Goal: Information Seeking & Learning: Learn about a topic

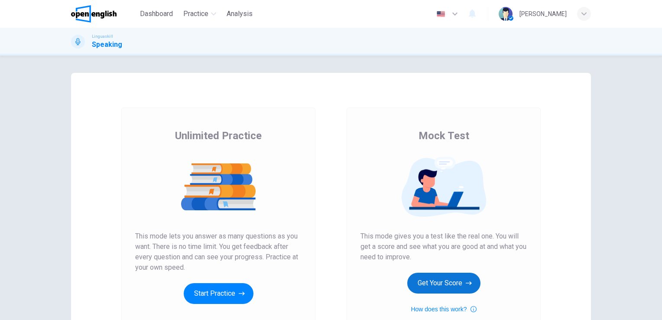
click at [437, 282] on button "Get Your Score" at bounding box center [443, 283] width 73 height 21
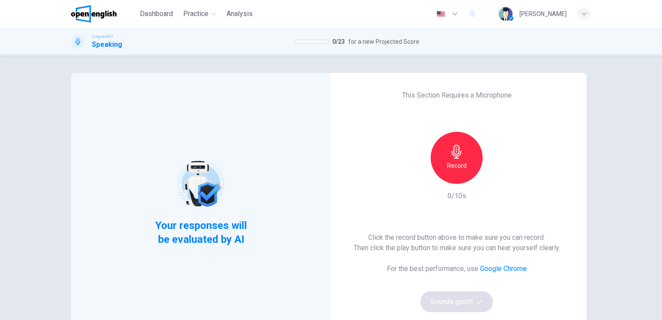
click at [455, 150] on icon "button" at bounding box center [457, 152] width 14 height 14
click at [452, 153] on icon "button" at bounding box center [457, 152] width 14 height 14
click at [468, 306] on button "Sounds good!" at bounding box center [456, 301] width 73 height 21
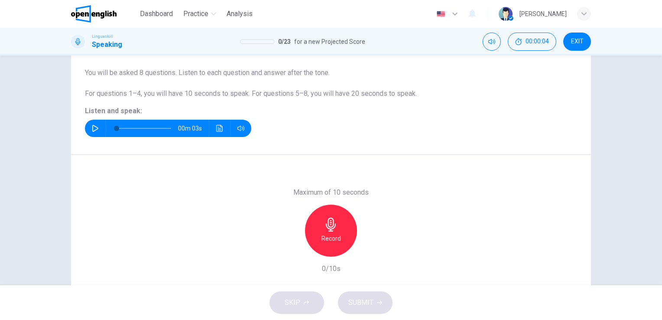
scroll to position [68, 0]
click at [96, 127] on icon "button" at bounding box center [95, 128] width 7 height 7
click at [329, 228] on icon "button" at bounding box center [331, 225] width 14 height 14
click at [352, 304] on span "SUBMIT" at bounding box center [360, 302] width 25 height 12
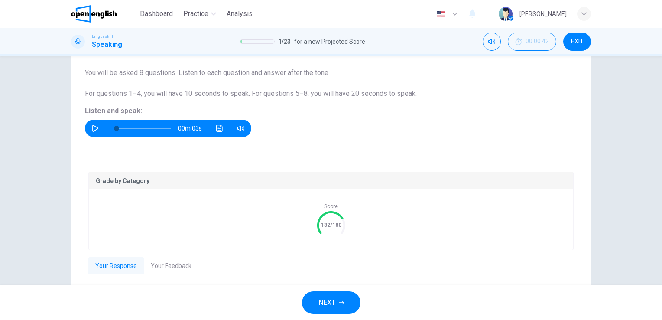
click at [163, 268] on button "Your Feedback" at bounding box center [171, 266] width 55 height 18
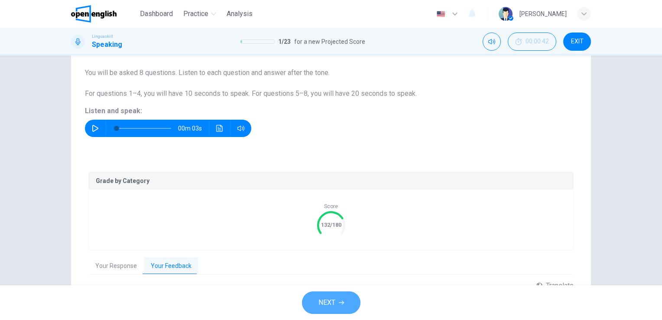
click at [330, 306] on span "NEXT" at bounding box center [327, 302] width 17 height 12
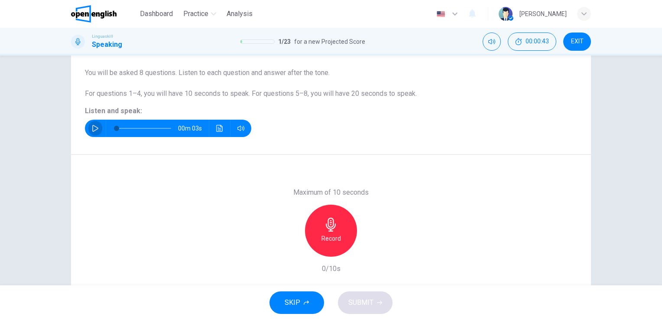
click at [94, 131] on icon "button" at bounding box center [95, 128] width 7 height 7
click at [330, 222] on icon "button" at bounding box center [331, 225] width 14 height 14
click at [381, 299] on button "SUBMIT" at bounding box center [365, 302] width 55 height 23
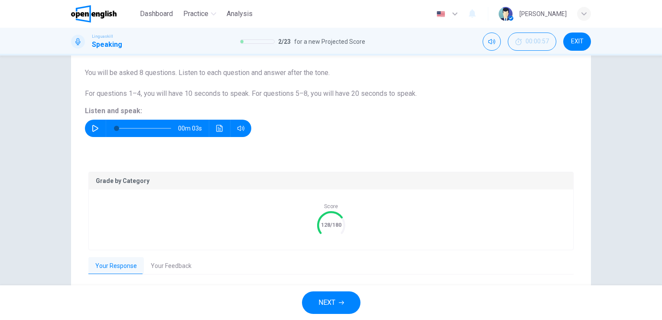
click at [159, 268] on button "Your Feedback" at bounding box center [171, 266] width 55 height 18
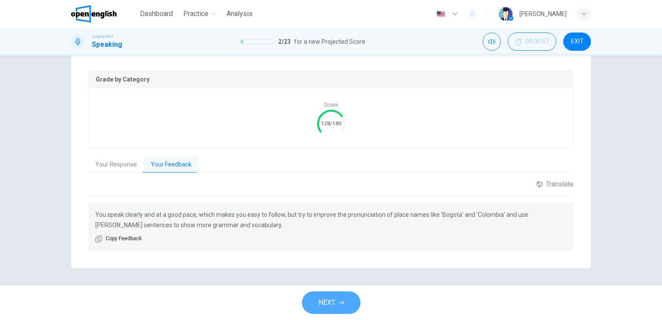
click at [322, 303] on span "NEXT" at bounding box center [327, 302] width 17 height 12
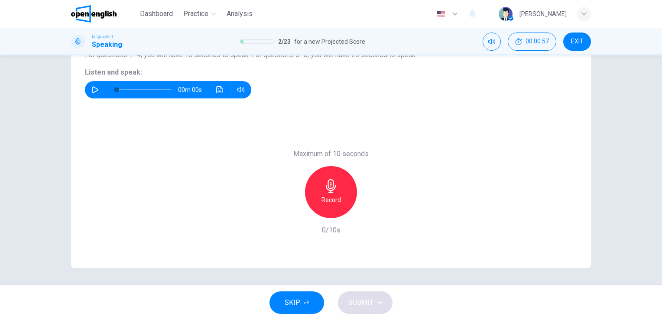
scroll to position [106, 0]
click at [97, 87] on button "button" at bounding box center [95, 89] width 14 height 17
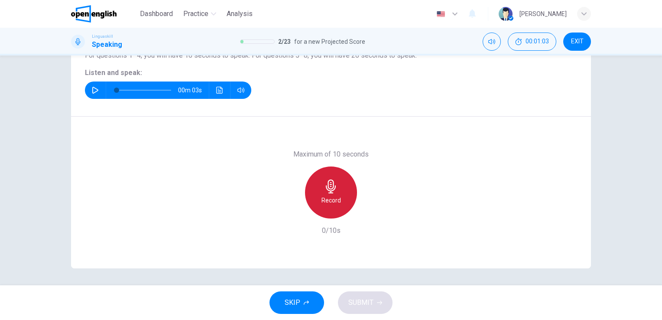
click at [330, 185] on icon "button" at bounding box center [331, 186] width 14 height 14
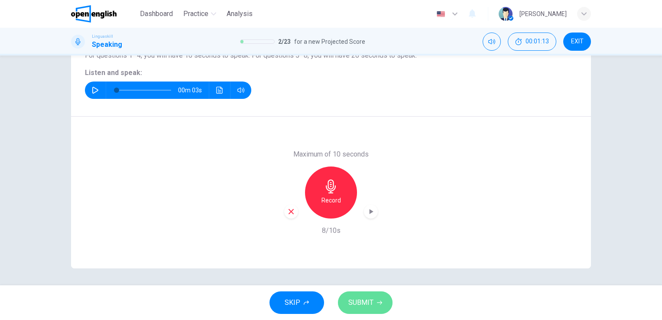
click at [359, 305] on span "SUBMIT" at bounding box center [360, 302] width 25 height 12
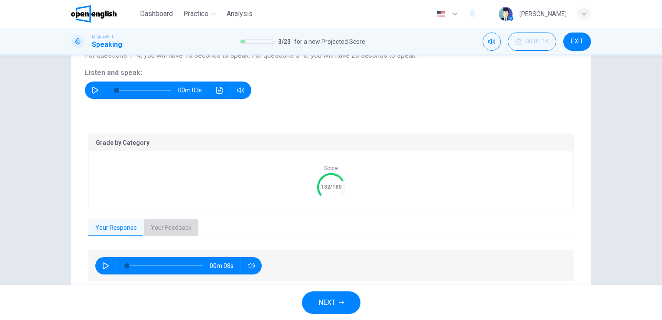
click at [178, 228] on button "Your Feedback" at bounding box center [171, 228] width 55 height 18
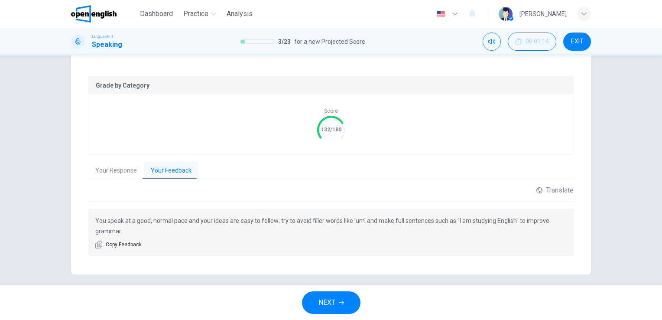
scroll to position [164, 0]
click at [336, 301] on button "NEXT" at bounding box center [331, 302] width 59 height 23
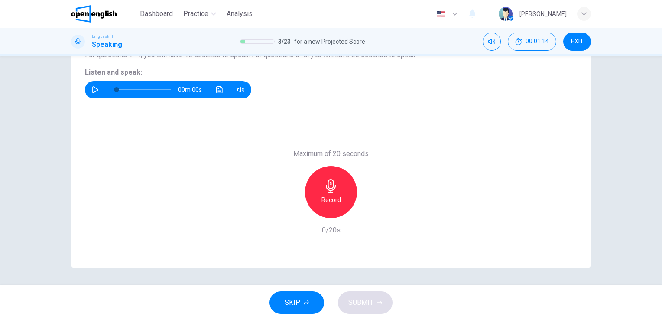
scroll to position [106, 0]
click at [92, 91] on icon "button" at bounding box center [95, 90] width 7 height 7
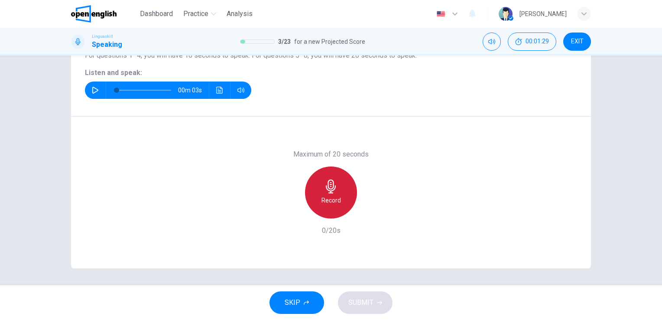
click at [329, 192] on icon "button" at bounding box center [331, 186] width 10 height 14
drag, startPoint x: 329, startPoint y: 192, endPoint x: 329, endPoint y: 185, distance: 7.0
click at [329, 185] on icon "button" at bounding box center [331, 186] width 14 height 14
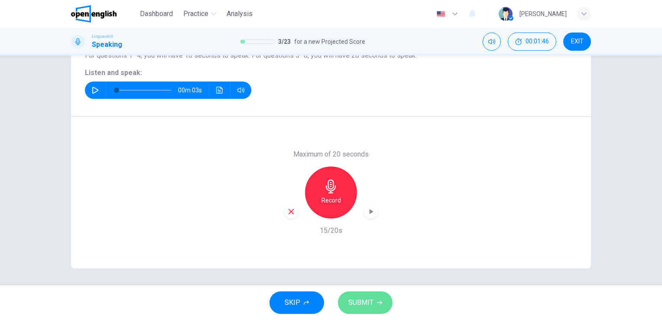
click at [383, 310] on button "SUBMIT" at bounding box center [365, 302] width 55 height 23
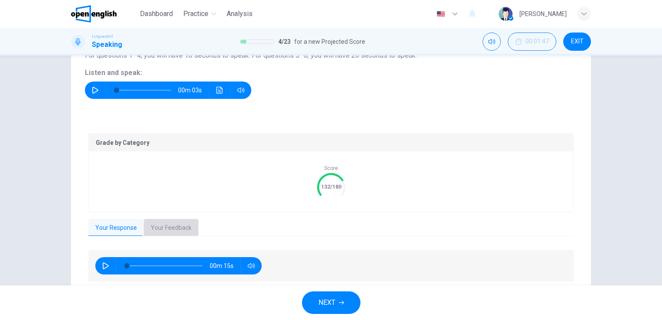
click at [179, 224] on button "Your Feedback" at bounding box center [171, 228] width 55 height 18
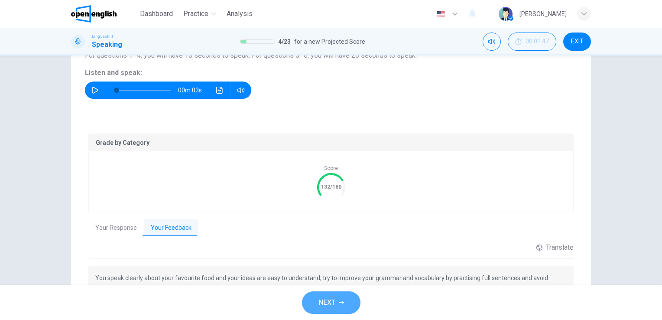
click at [330, 304] on span "NEXT" at bounding box center [327, 302] width 17 height 12
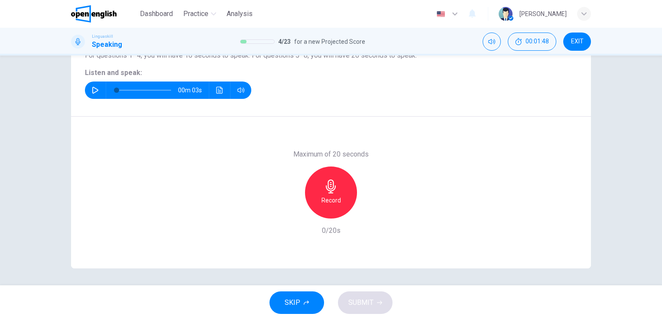
click at [92, 92] on icon "button" at bounding box center [95, 90] width 6 height 7
click at [331, 185] on icon "button" at bounding box center [331, 186] width 10 height 14
click at [377, 300] on icon "button" at bounding box center [379, 302] width 5 height 5
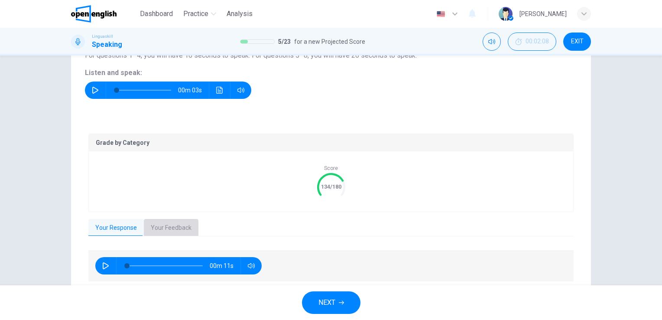
click at [168, 229] on button "Your Feedback" at bounding box center [171, 228] width 55 height 18
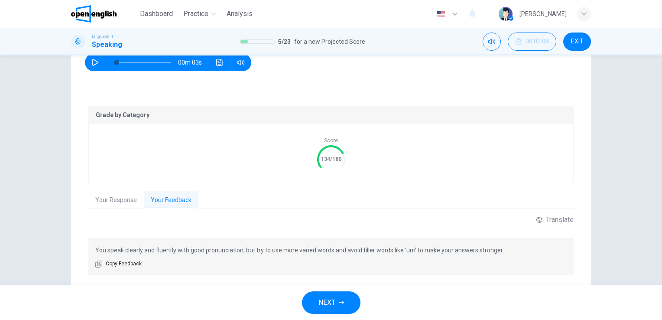
scroll to position [159, 0]
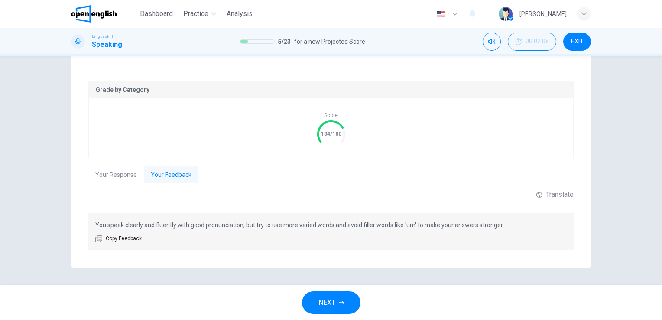
click at [324, 303] on span "NEXT" at bounding box center [327, 302] width 17 height 12
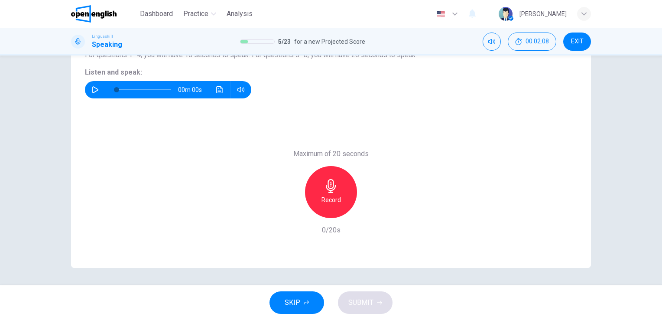
scroll to position [106, 0]
click at [95, 89] on icon "button" at bounding box center [95, 90] width 6 height 7
click at [94, 91] on icon "button" at bounding box center [95, 90] width 6 height 7
click at [324, 183] on icon "button" at bounding box center [331, 186] width 14 height 14
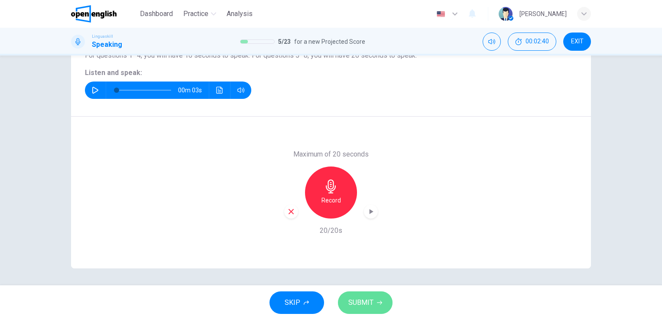
click at [363, 304] on span "SUBMIT" at bounding box center [360, 302] width 25 height 12
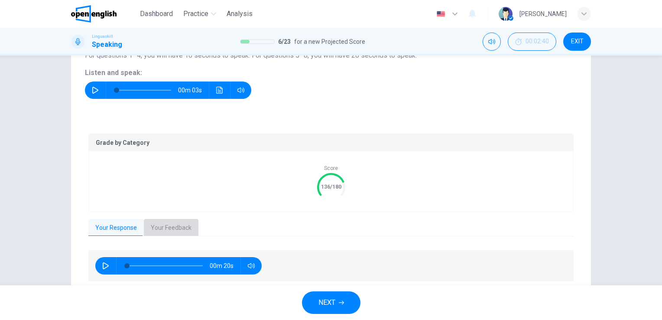
click at [166, 224] on button "Your Feedback" at bounding box center [171, 228] width 55 height 18
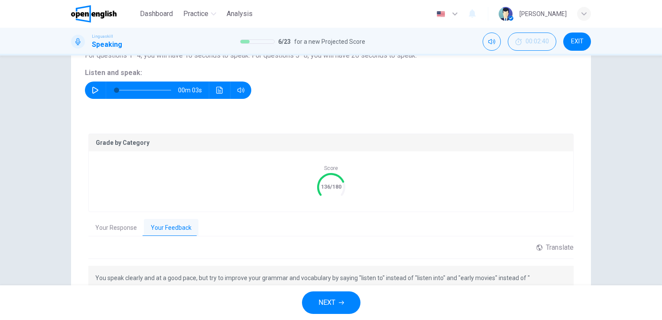
scroll to position [159, 0]
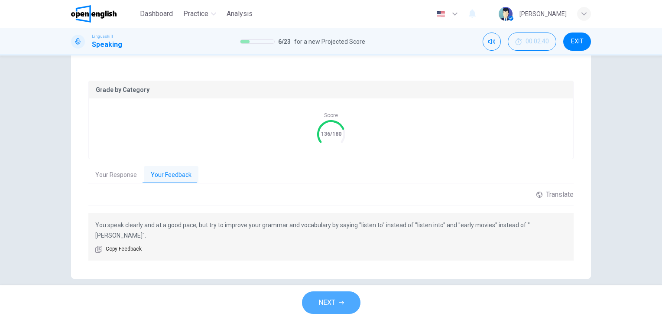
click at [335, 308] on span "NEXT" at bounding box center [327, 302] width 17 height 12
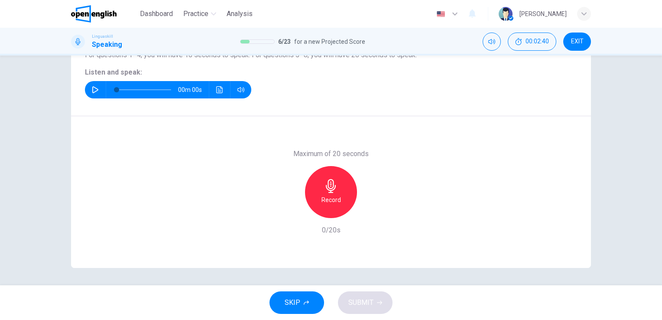
scroll to position [106, 0]
click at [94, 91] on icon "button" at bounding box center [95, 90] width 6 height 7
type input "*"
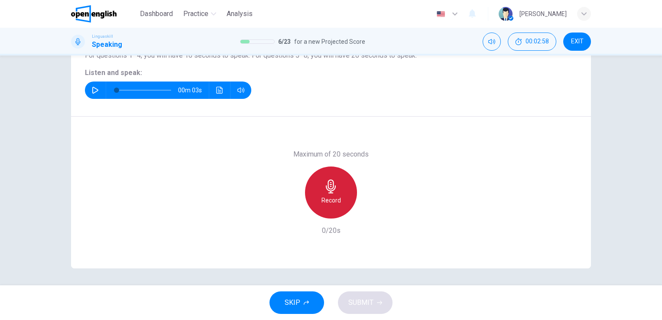
click at [330, 185] on icon "button" at bounding box center [331, 186] width 14 height 14
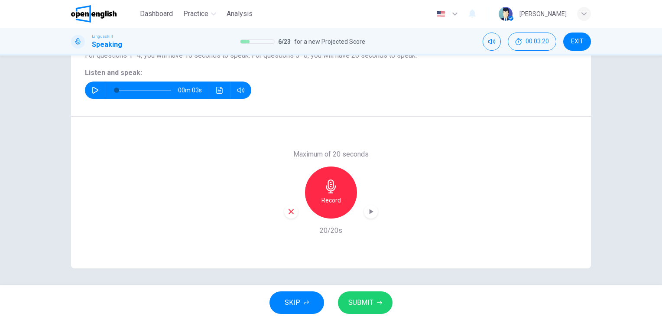
click at [370, 307] on span "SUBMIT" at bounding box center [360, 302] width 25 height 12
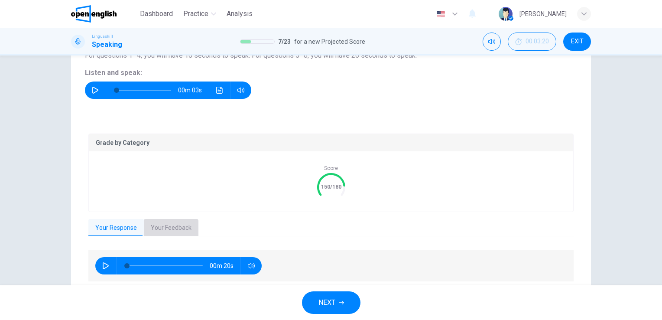
click at [160, 224] on button "Your Feedback" at bounding box center [171, 228] width 55 height 18
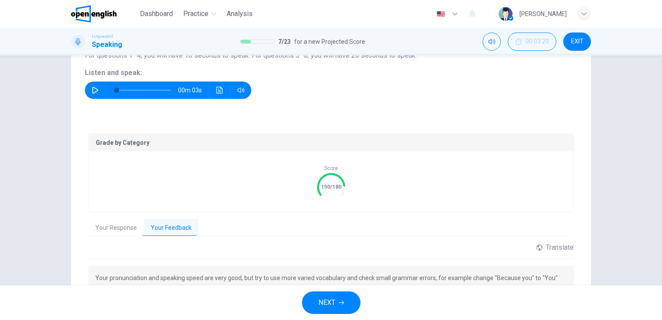
scroll to position [169, 0]
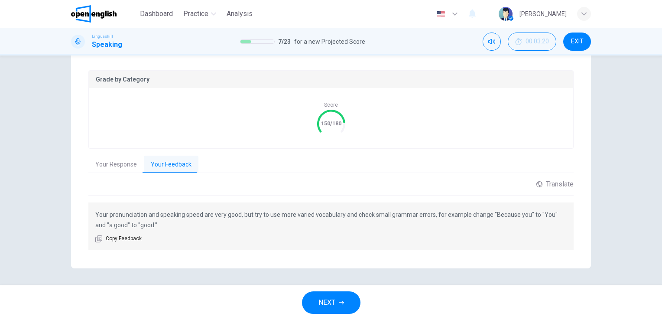
click at [342, 301] on icon "button" at bounding box center [341, 303] width 5 height 4
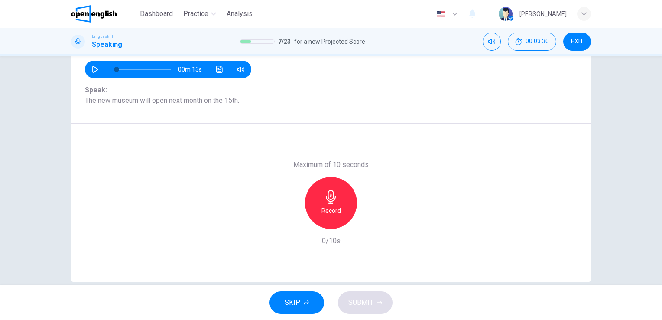
scroll to position [101, 0]
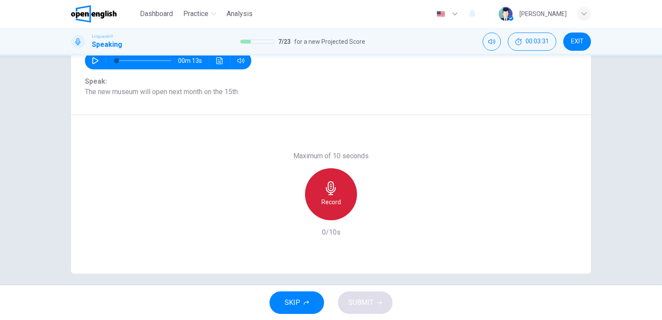
click at [326, 188] on icon "button" at bounding box center [331, 188] width 14 height 14
click at [331, 205] on h6 "Stop" at bounding box center [331, 202] width 13 height 10
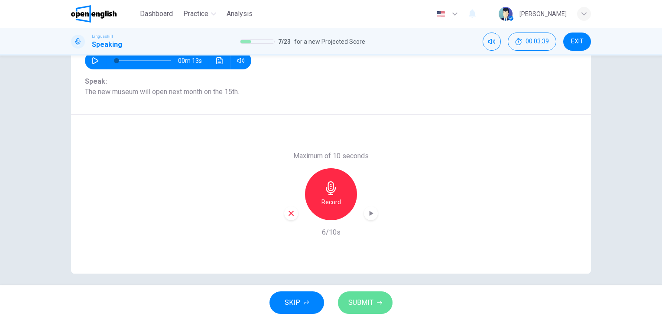
click at [362, 296] on span "SUBMIT" at bounding box center [360, 302] width 25 height 12
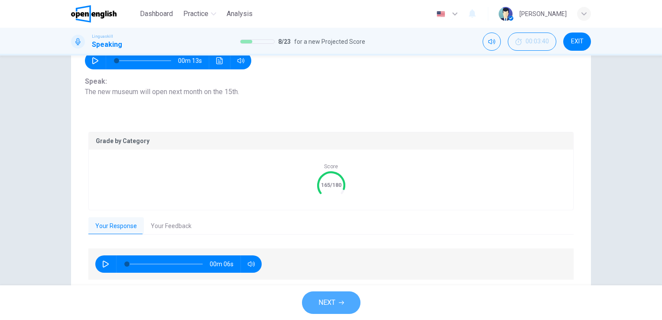
click at [348, 312] on button "NEXT" at bounding box center [331, 302] width 59 height 23
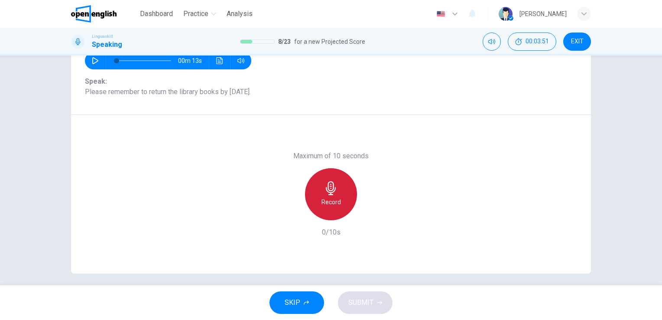
click at [332, 197] on h6 "Record" at bounding box center [332, 202] width 20 height 10
click at [332, 197] on h6 "Stop" at bounding box center [331, 202] width 13 height 10
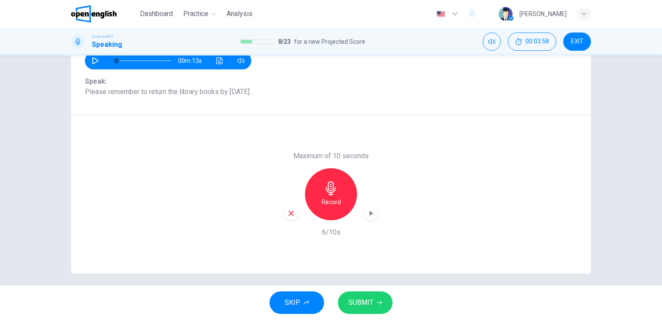
click at [372, 303] on span "SUBMIT" at bounding box center [360, 302] width 25 height 12
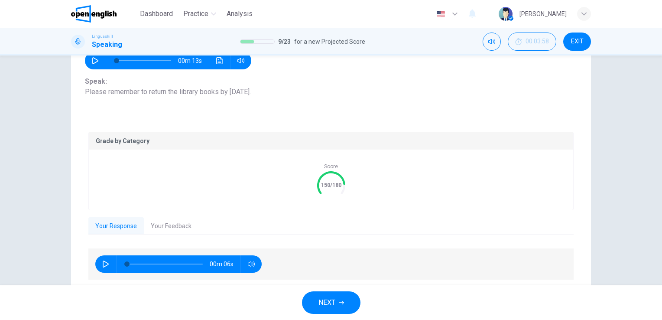
click at [172, 226] on button "Your Feedback" at bounding box center [171, 226] width 55 height 18
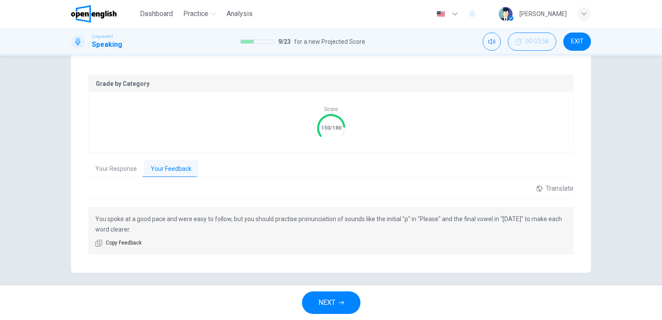
scroll to position [162, 0]
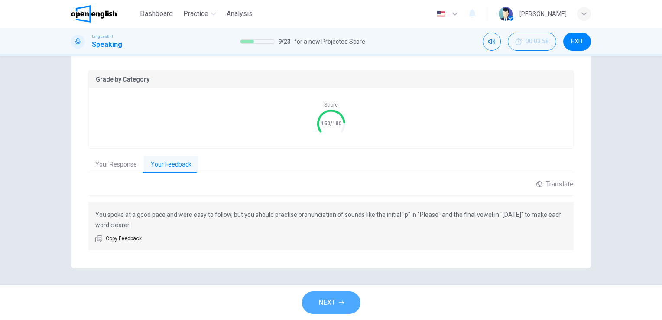
click at [343, 305] on button "NEXT" at bounding box center [331, 302] width 59 height 23
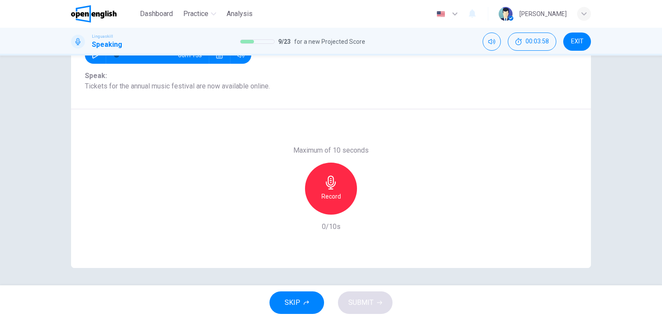
scroll to position [106, 0]
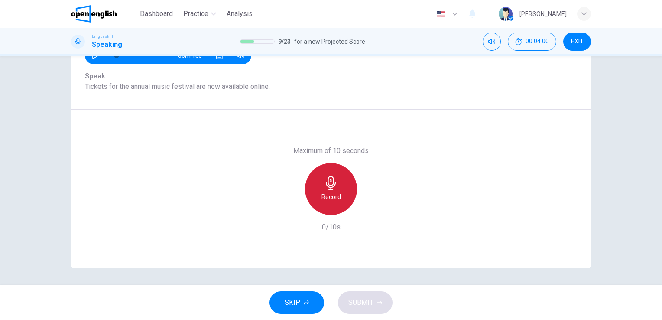
click at [326, 187] on icon "button" at bounding box center [331, 183] width 14 height 14
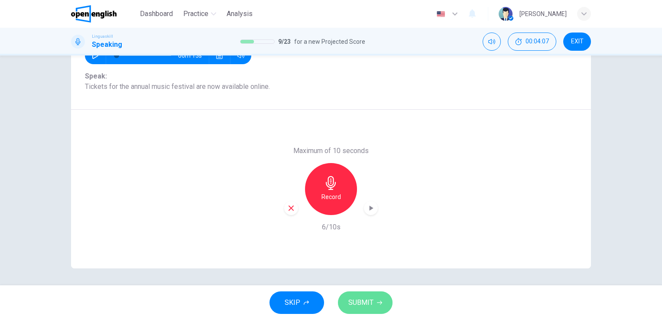
click at [368, 301] on span "SUBMIT" at bounding box center [360, 302] width 25 height 12
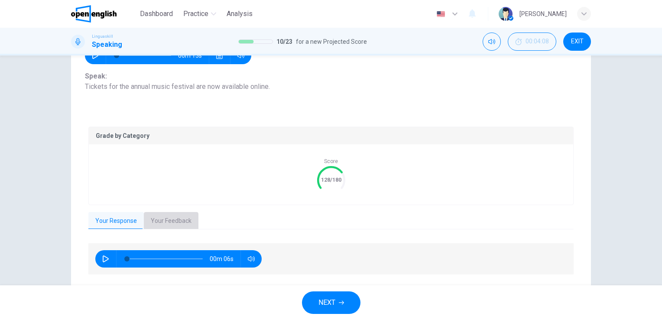
click at [177, 216] on button "Your Feedback" at bounding box center [171, 221] width 55 height 18
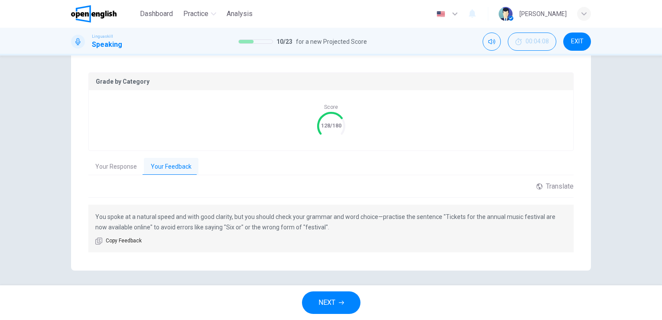
scroll to position [162, 0]
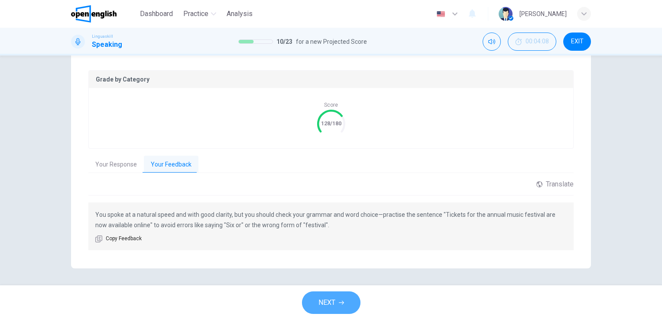
click at [322, 300] on span "NEXT" at bounding box center [327, 302] width 17 height 12
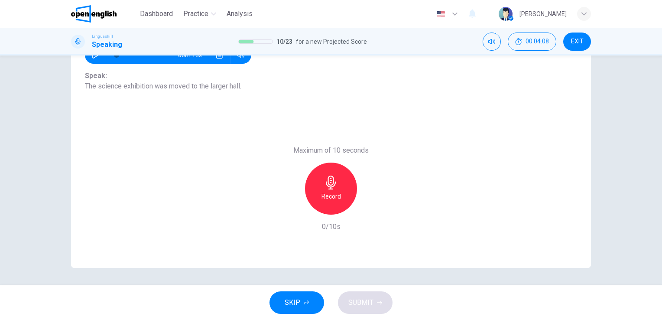
scroll to position [106, 0]
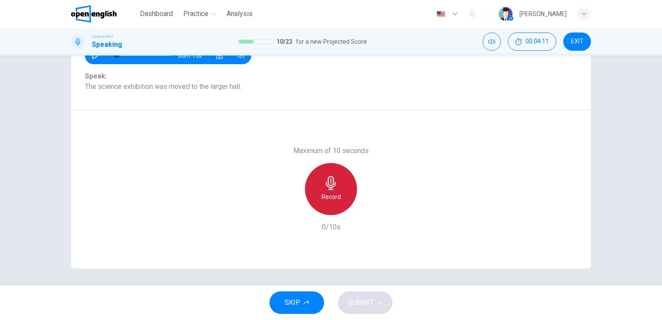
click at [332, 178] on icon "button" at bounding box center [331, 183] width 14 height 14
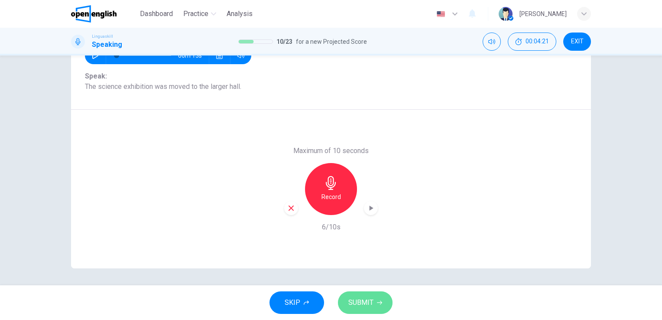
click at [352, 310] on button "SUBMIT" at bounding box center [365, 302] width 55 height 23
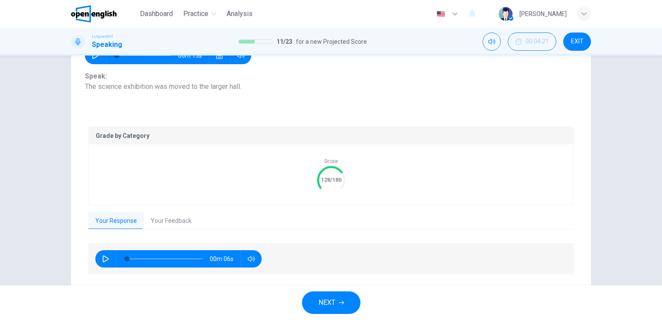
click at [179, 221] on button "Your Feedback" at bounding box center [171, 221] width 55 height 18
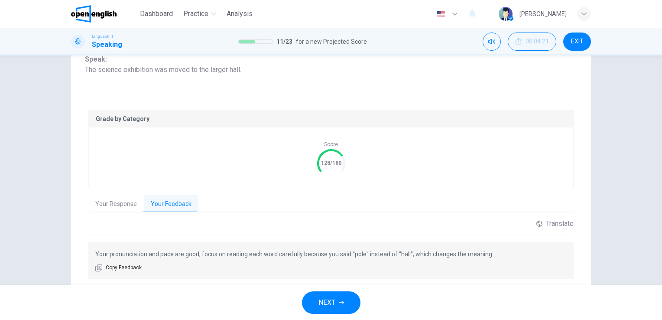
scroll to position [152, 0]
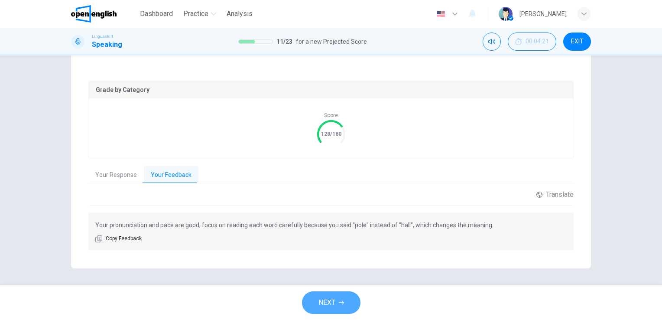
click at [342, 298] on button "NEXT" at bounding box center [331, 302] width 59 height 23
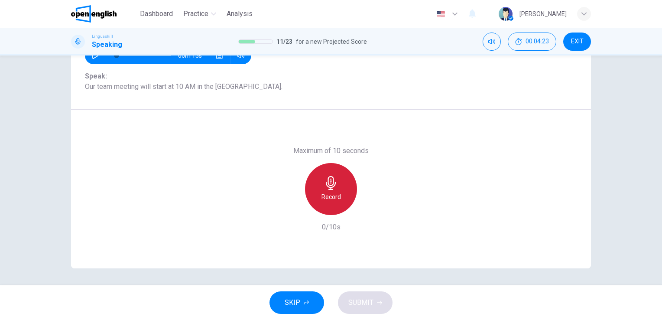
click at [324, 190] on div "Record" at bounding box center [331, 189] width 52 height 52
click at [327, 190] on div "Stop" at bounding box center [331, 189] width 52 height 52
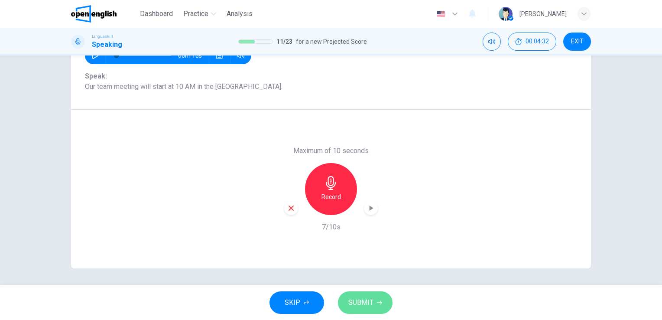
click at [355, 305] on span "SUBMIT" at bounding box center [360, 302] width 25 height 12
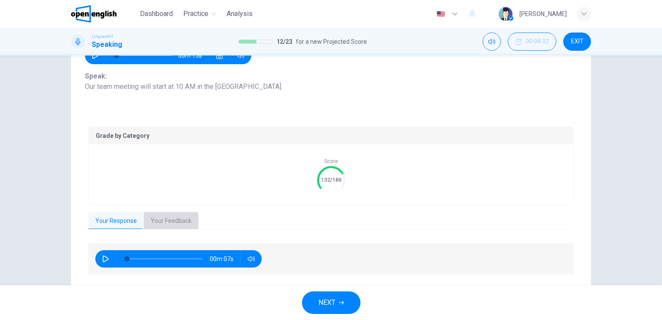
click at [174, 222] on button "Your Feedback" at bounding box center [171, 221] width 55 height 18
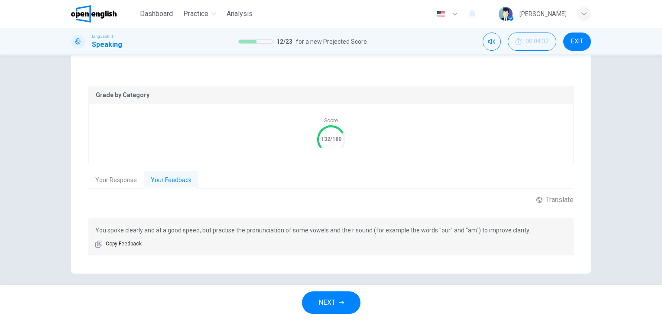
scroll to position [152, 0]
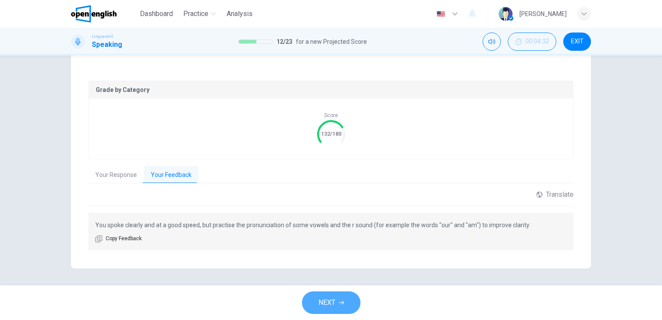
click at [346, 297] on button "NEXT" at bounding box center [331, 302] width 59 height 23
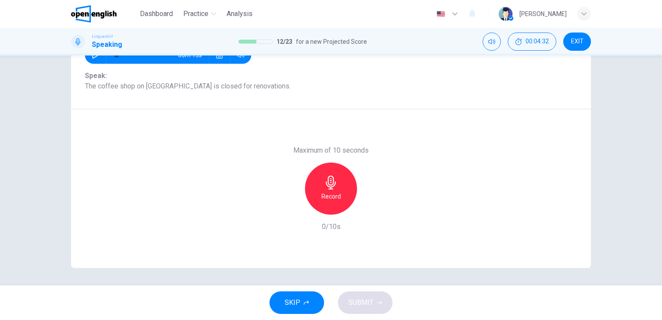
scroll to position [106, 0]
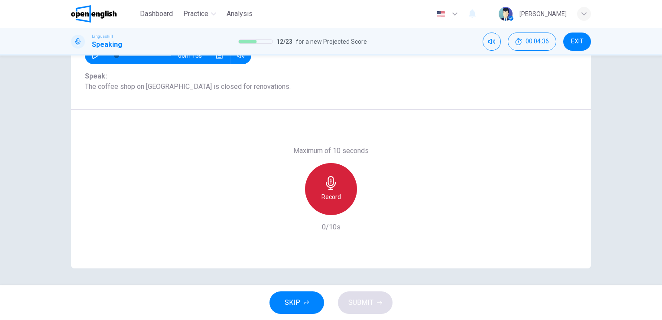
click at [332, 183] on icon "button" at bounding box center [331, 183] width 14 height 14
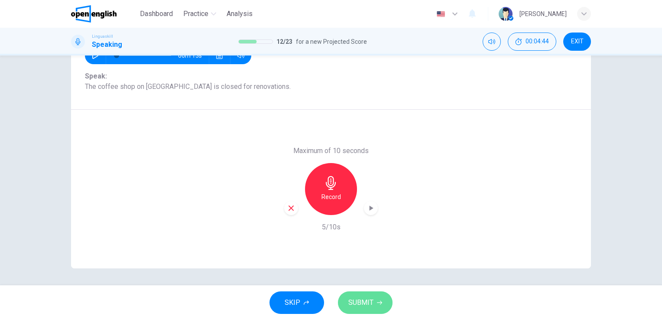
click at [361, 306] on span "SUBMIT" at bounding box center [360, 302] width 25 height 12
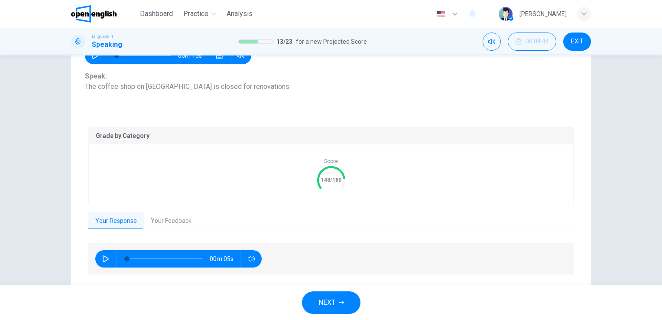
click at [179, 221] on button "Your Feedback" at bounding box center [171, 221] width 55 height 18
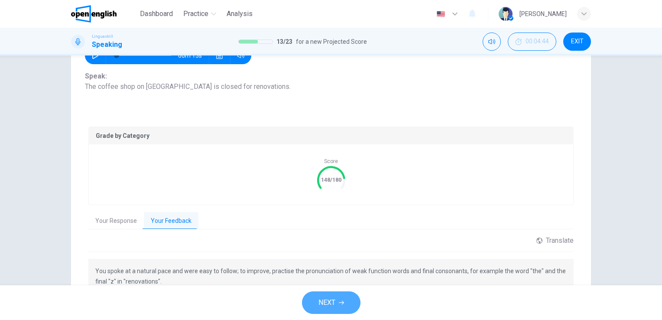
click at [328, 302] on span "NEXT" at bounding box center [327, 302] width 17 height 12
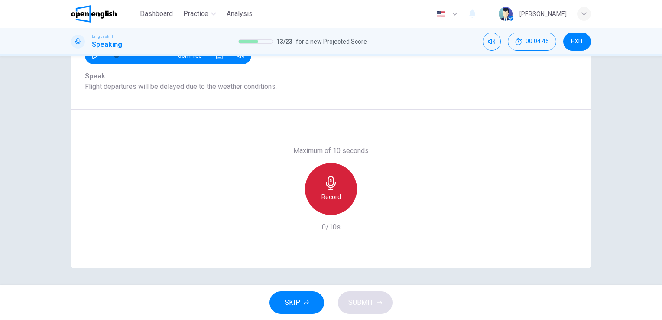
click at [317, 182] on div "Record" at bounding box center [331, 189] width 52 height 52
click at [317, 182] on div "Stop" at bounding box center [331, 189] width 52 height 52
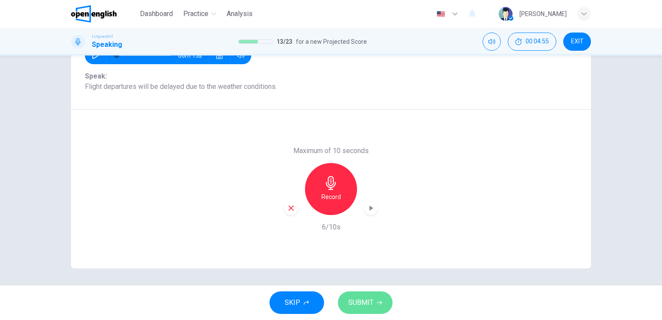
click at [370, 300] on span "SUBMIT" at bounding box center [360, 302] width 25 height 12
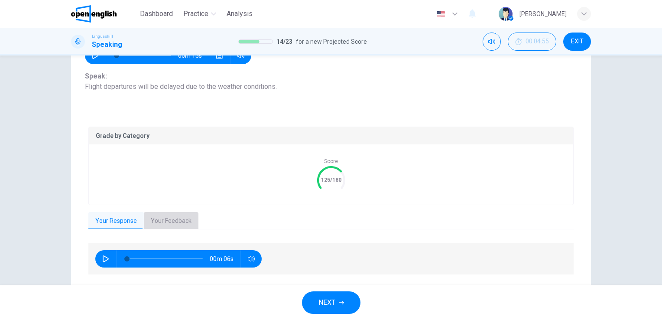
click at [159, 218] on button "Your Feedback" at bounding box center [171, 221] width 55 height 18
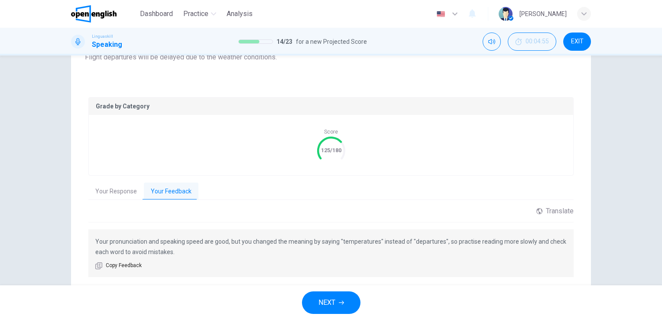
scroll to position [162, 0]
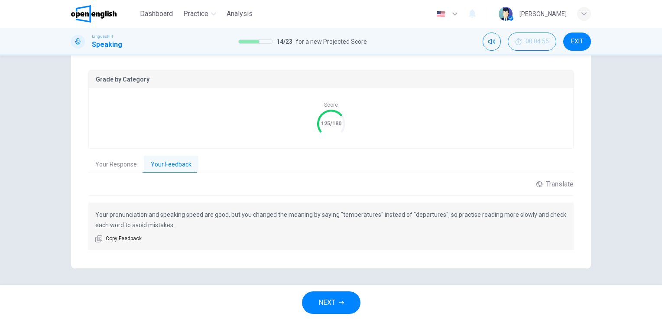
click at [321, 298] on span "NEXT" at bounding box center [327, 302] width 17 height 12
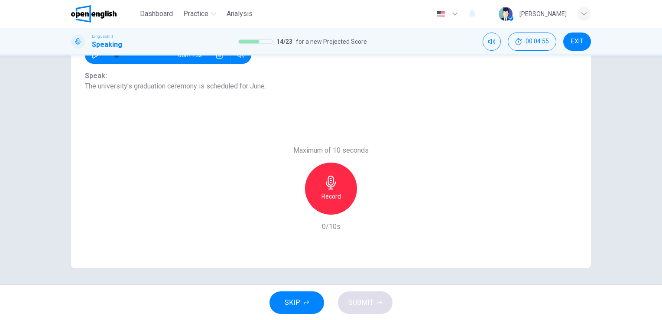
scroll to position [106, 0]
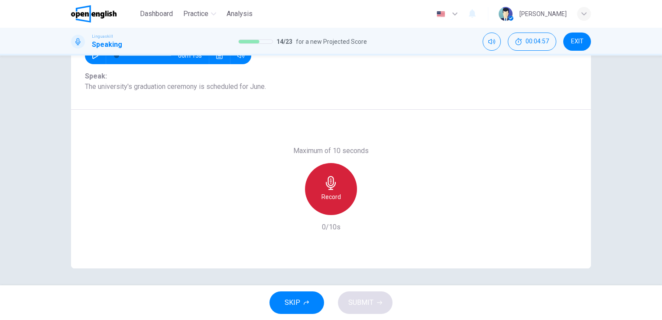
click at [328, 185] on icon "button" at bounding box center [331, 183] width 10 height 14
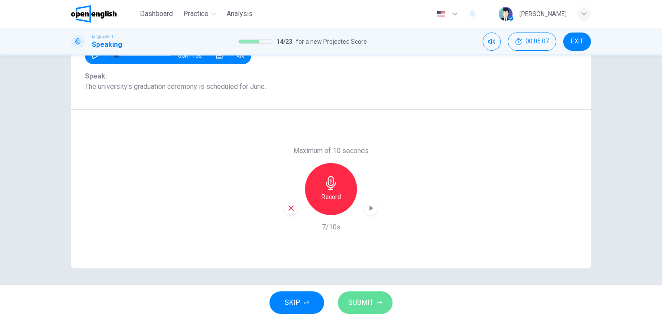
click at [359, 303] on span "SUBMIT" at bounding box center [360, 302] width 25 height 12
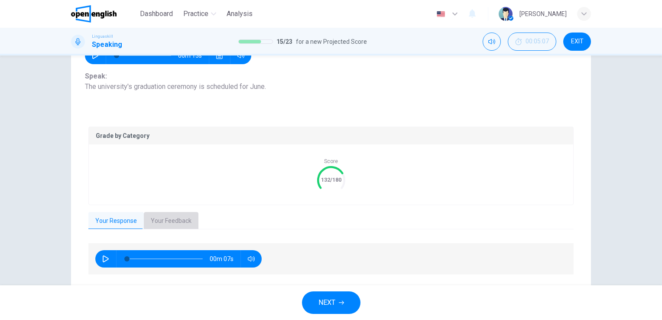
click at [179, 219] on button "Your Feedback" at bounding box center [171, 221] width 55 height 18
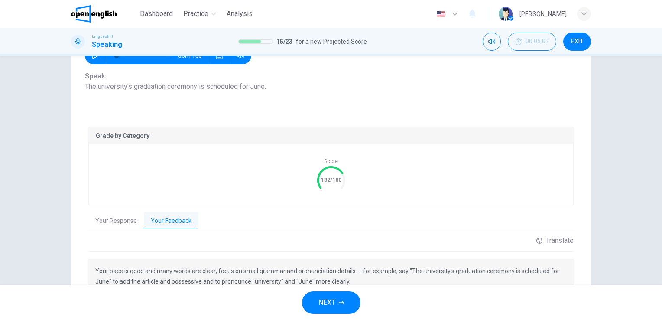
scroll to position [162, 0]
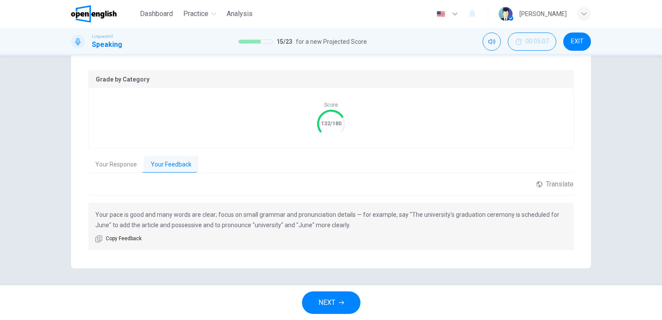
click at [347, 302] on button "NEXT" at bounding box center [331, 302] width 59 height 23
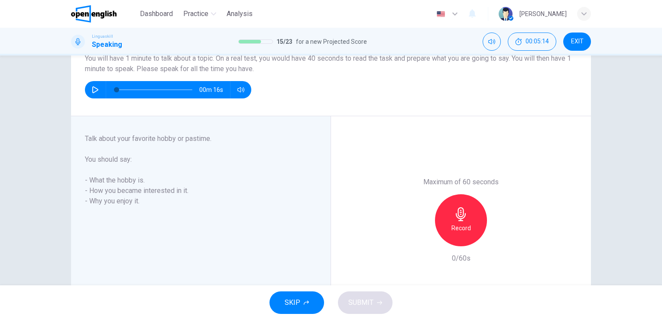
scroll to position [83, 0]
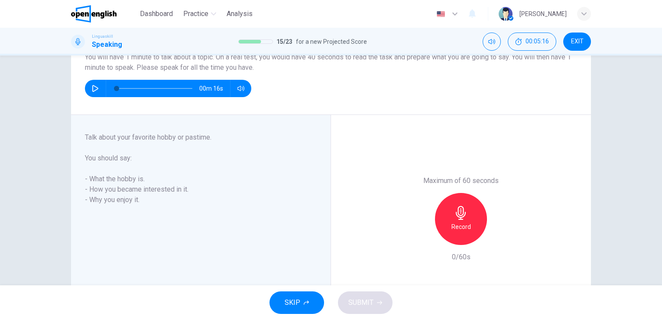
click at [92, 91] on icon "button" at bounding box center [95, 88] width 7 height 7
type input "*"
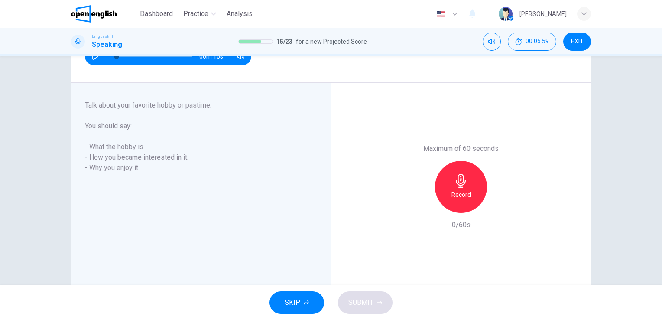
scroll to position [137, 0]
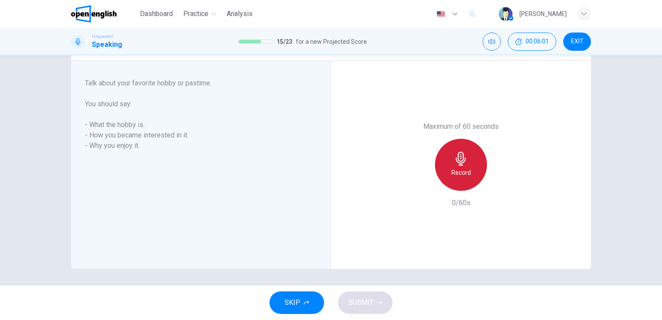
click at [455, 163] on icon "button" at bounding box center [461, 159] width 14 height 14
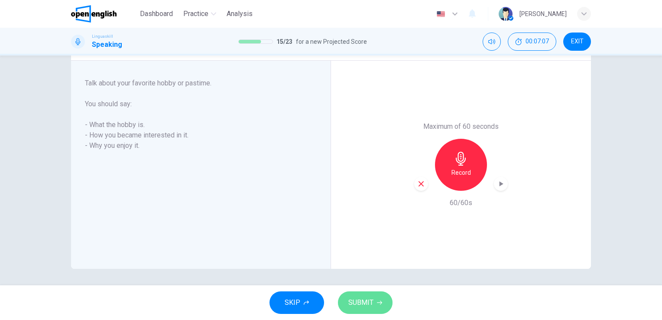
click at [375, 298] on button "SUBMIT" at bounding box center [365, 302] width 55 height 23
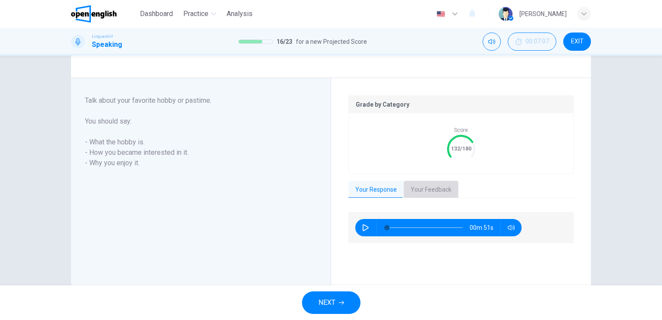
click at [419, 193] on button "Your Feedback" at bounding box center [431, 190] width 55 height 18
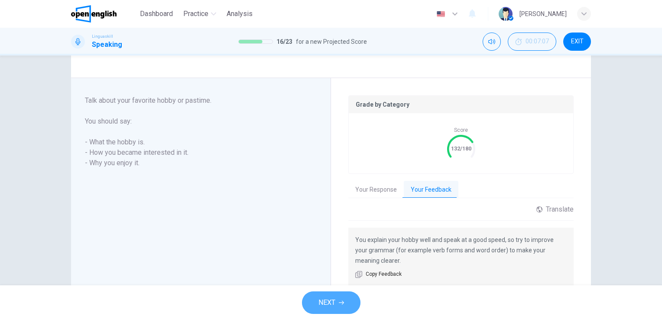
click at [324, 297] on span "NEXT" at bounding box center [327, 302] width 17 height 12
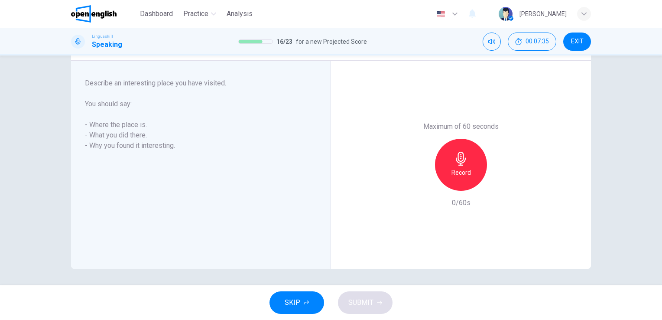
click at [459, 157] on icon "button" at bounding box center [461, 159] width 14 height 14
click at [366, 297] on span "SUBMIT" at bounding box center [360, 302] width 25 height 12
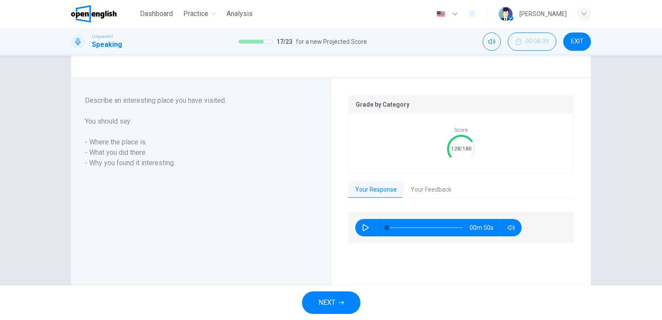
scroll to position [155, 0]
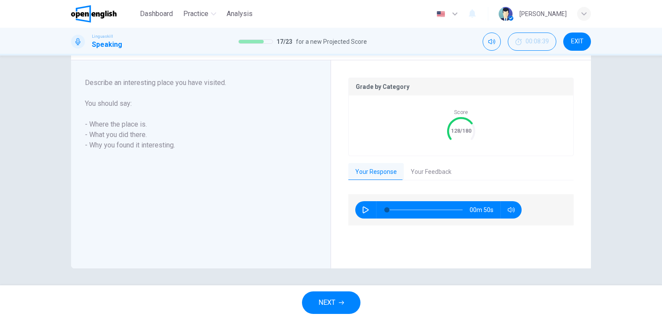
click at [429, 167] on button "Your Feedback" at bounding box center [431, 172] width 55 height 18
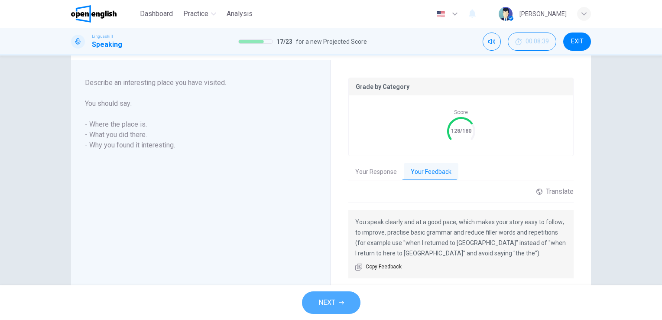
click at [328, 299] on span "NEXT" at bounding box center [327, 302] width 17 height 12
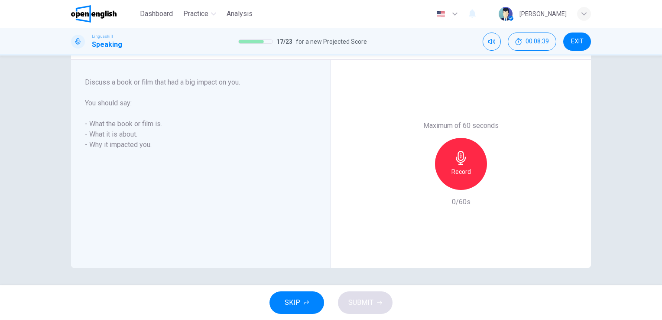
scroll to position [138, 0]
click at [456, 160] on icon "button" at bounding box center [461, 158] width 14 height 14
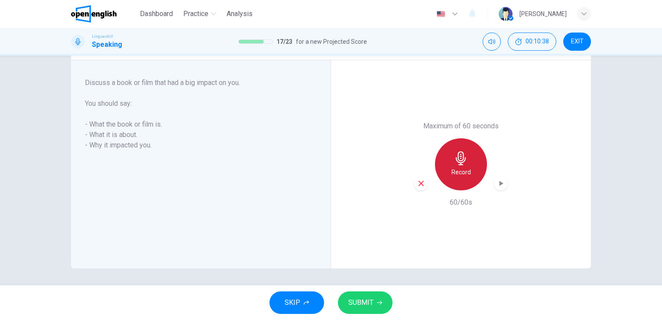
click at [456, 160] on icon "button" at bounding box center [461, 158] width 14 height 14
click at [362, 283] on div "Question 18 Part 3 - Long turn 1 You will have 1 minute to talk about a topic. …" at bounding box center [331, 170] width 662 height 230
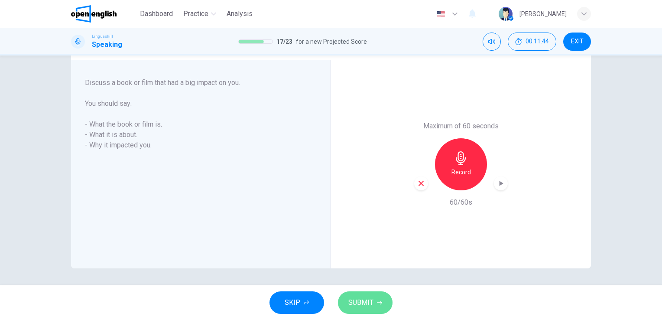
click at [366, 300] on span "SUBMIT" at bounding box center [360, 302] width 25 height 12
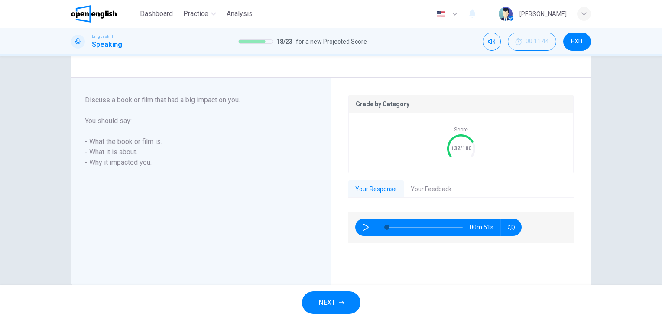
click at [436, 188] on button "Your Feedback" at bounding box center [431, 189] width 55 height 18
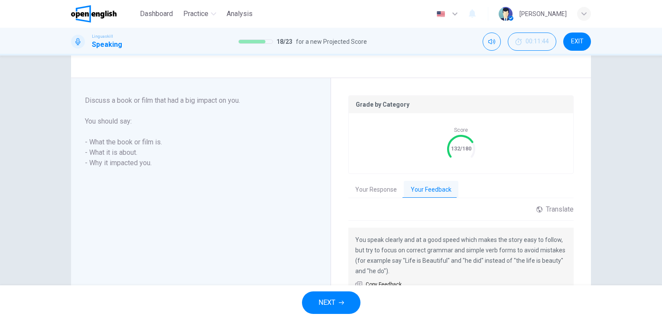
scroll to position [183, 0]
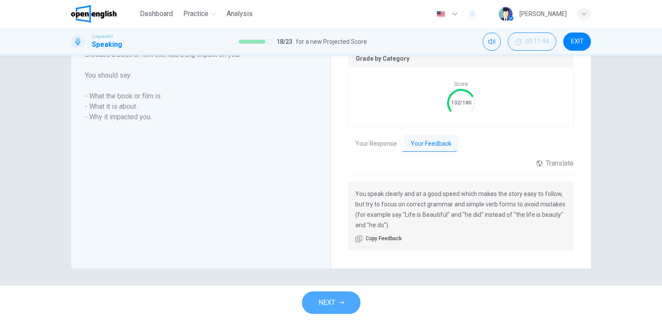
click at [338, 313] on button "NEXT" at bounding box center [331, 302] width 59 height 23
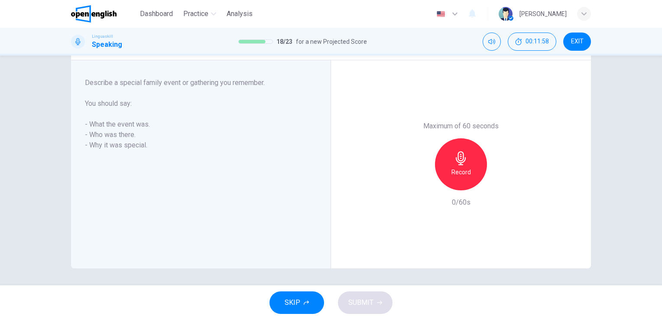
click at [468, 167] on div "Record" at bounding box center [461, 164] width 52 height 52
click at [468, 167] on div "Stop" at bounding box center [461, 164] width 52 height 52
click at [363, 304] on span "SUBMIT" at bounding box center [360, 302] width 25 height 12
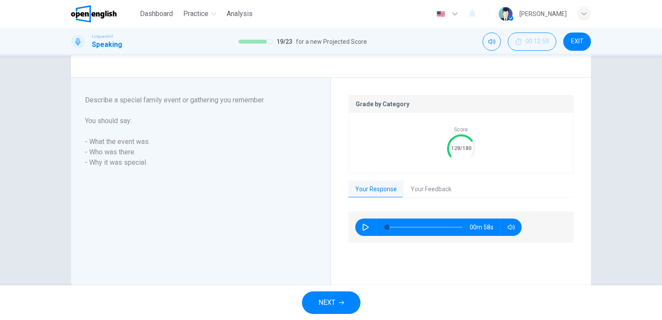
click at [423, 192] on button "Your Feedback" at bounding box center [431, 189] width 55 height 18
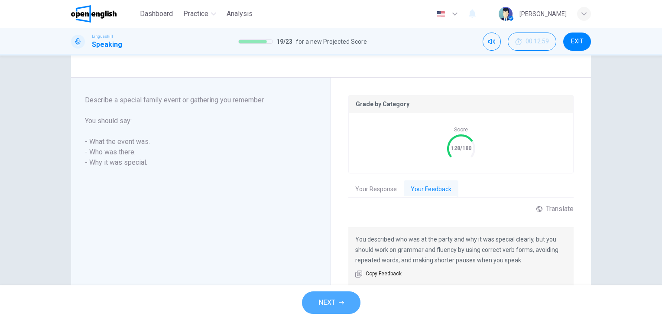
click at [325, 298] on span "NEXT" at bounding box center [327, 302] width 17 height 12
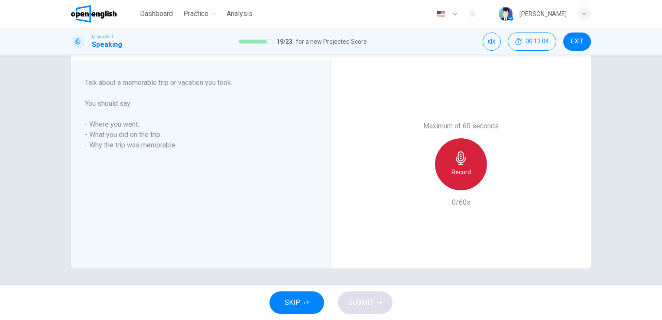
click at [464, 153] on icon "button" at bounding box center [461, 158] width 14 height 14
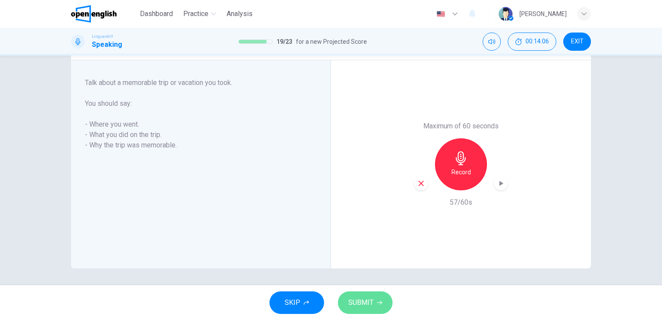
click at [374, 297] on button "SUBMIT" at bounding box center [365, 302] width 55 height 23
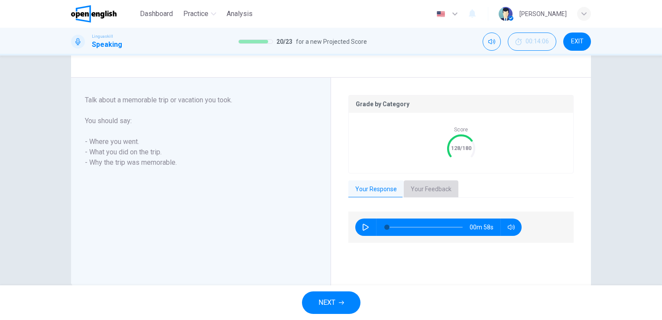
click at [442, 193] on button "Your Feedback" at bounding box center [431, 189] width 55 height 18
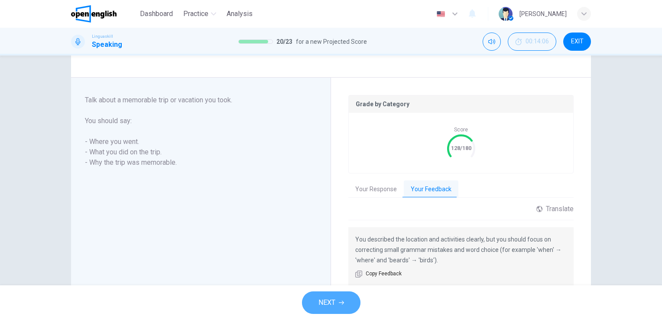
click at [338, 306] on button "NEXT" at bounding box center [331, 302] width 59 height 23
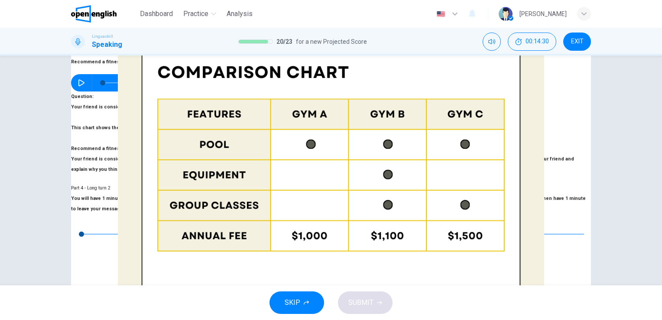
scroll to position [144, 0]
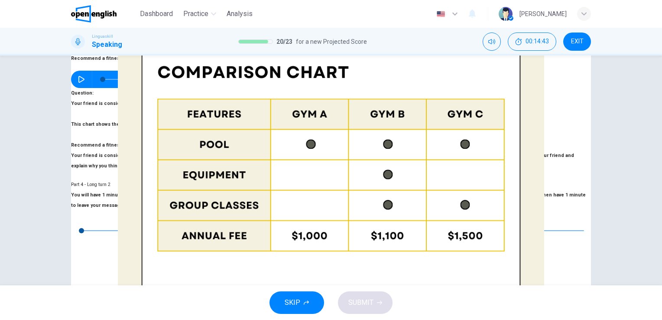
click at [360, 305] on span "SUBMIT" at bounding box center [360, 302] width 25 height 12
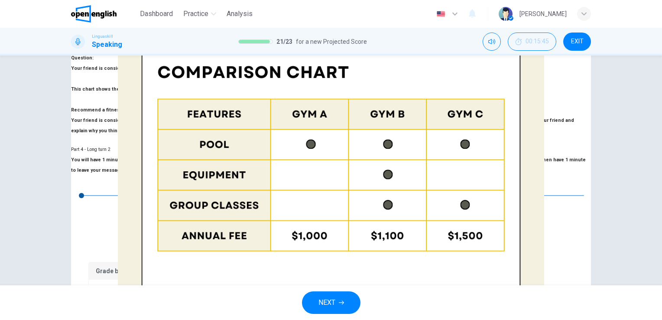
scroll to position [214, 0]
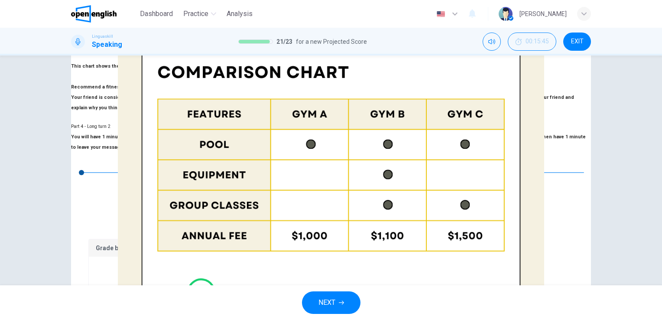
click at [335, 308] on span "NEXT" at bounding box center [327, 302] width 17 height 12
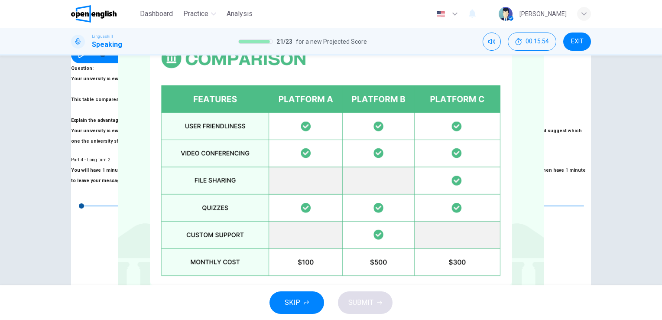
scroll to position [192, 0]
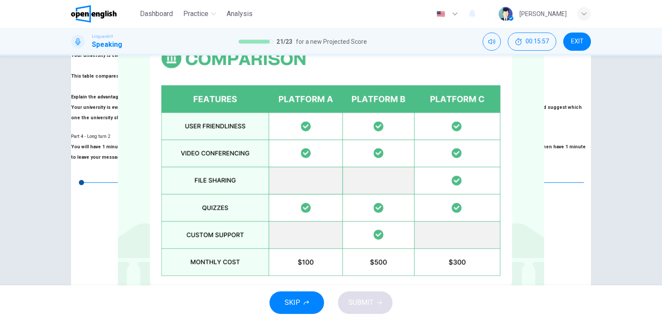
click at [364, 304] on span "SUBMIT" at bounding box center [360, 302] width 25 height 12
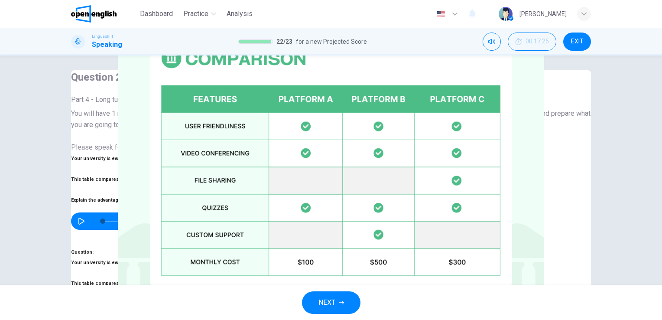
scroll to position [194, 0]
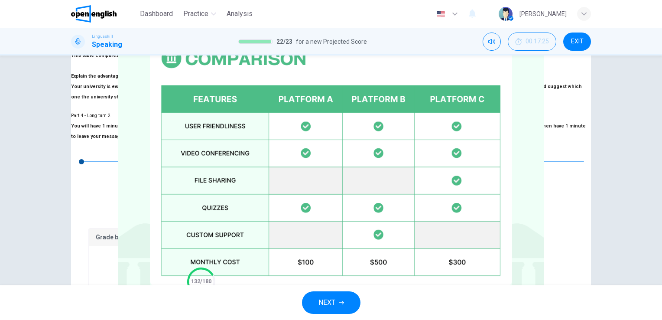
scroll to position [235, 0]
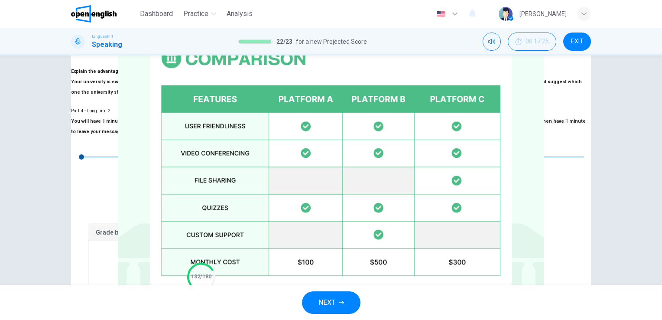
click at [333, 295] on button "NEXT" at bounding box center [331, 302] width 59 height 23
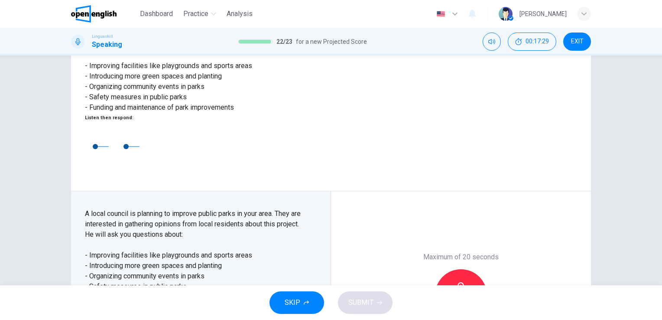
scroll to position [148, 0]
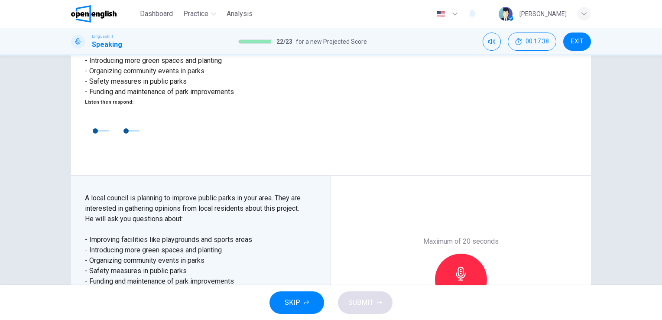
click at [89, 300] on icon "button" at bounding box center [91, 303] width 7 height 7
type input "*"
click at [451, 254] on div "Record" at bounding box center [461, 280] width 52 height 52
click at [451, 254] on div "Stop" at bounding box center [461, 280] width 52 height 52
click at [364, 309] on button "SUBMIT" at bounding box center [365, 302] width 55 height 23
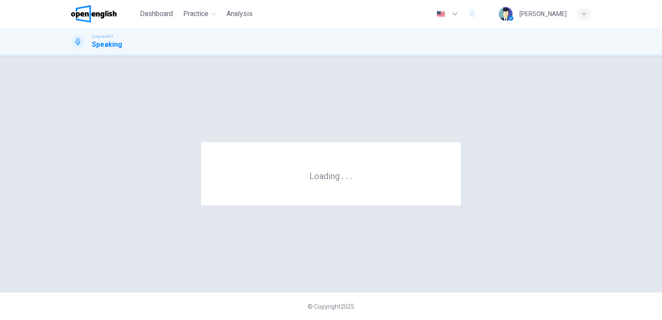
scroll to position [0, 0]
